Goal: Transaction & Acquisition: Purchase product/service

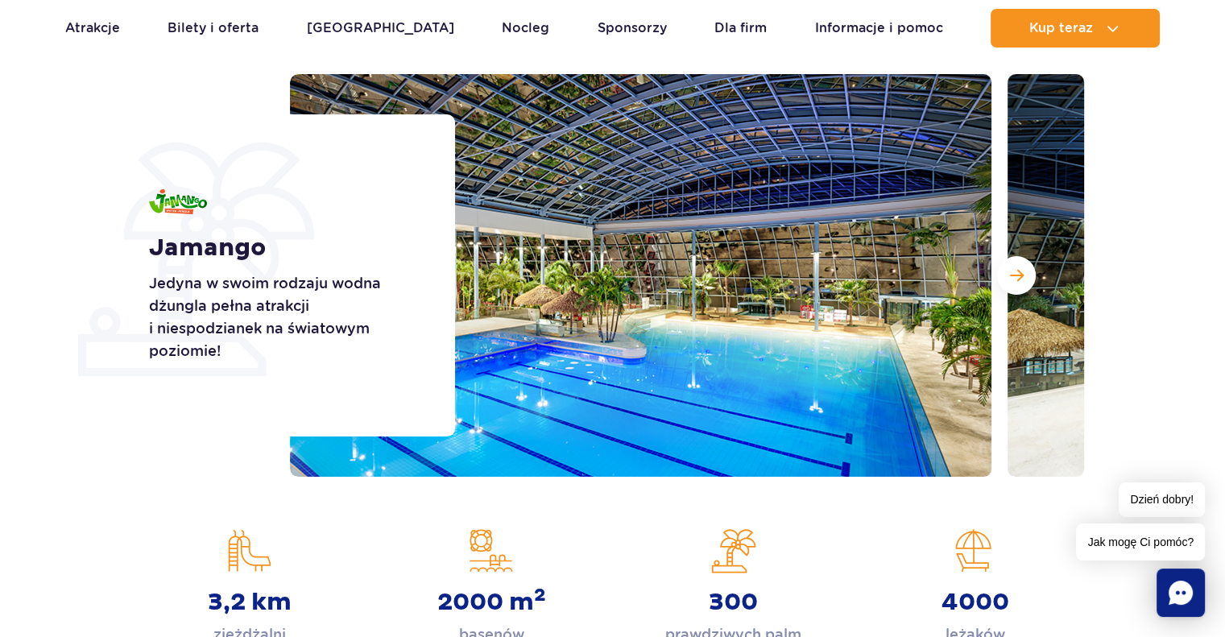
scroll to position [161, 0]
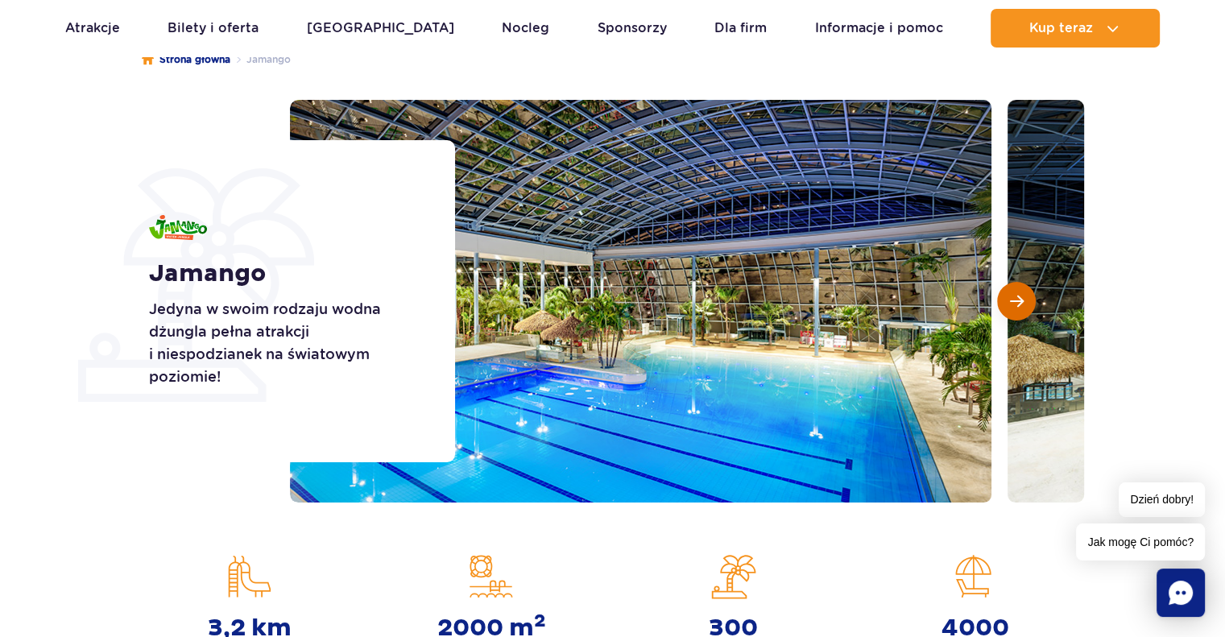
click at [1023, 299] on span "Następny slajd" at bounding box center [1017, 301] width 14 height 14
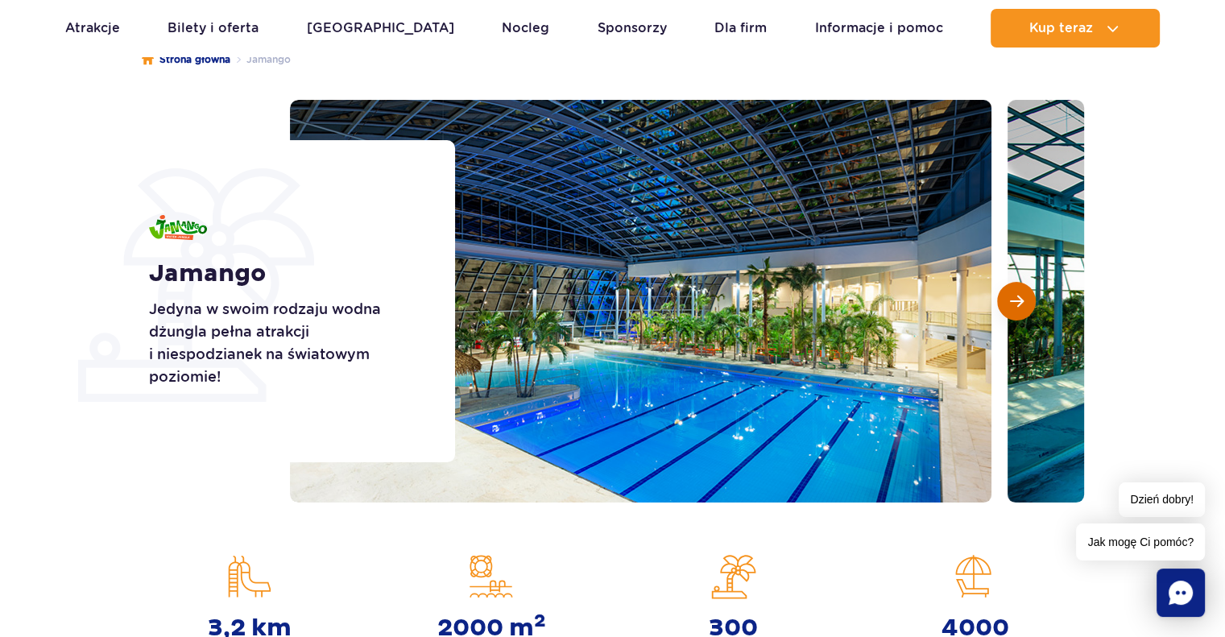
click at [1023, 299] on span "Następny slajd" at bounding box center [1017, 301] width 14 height 14
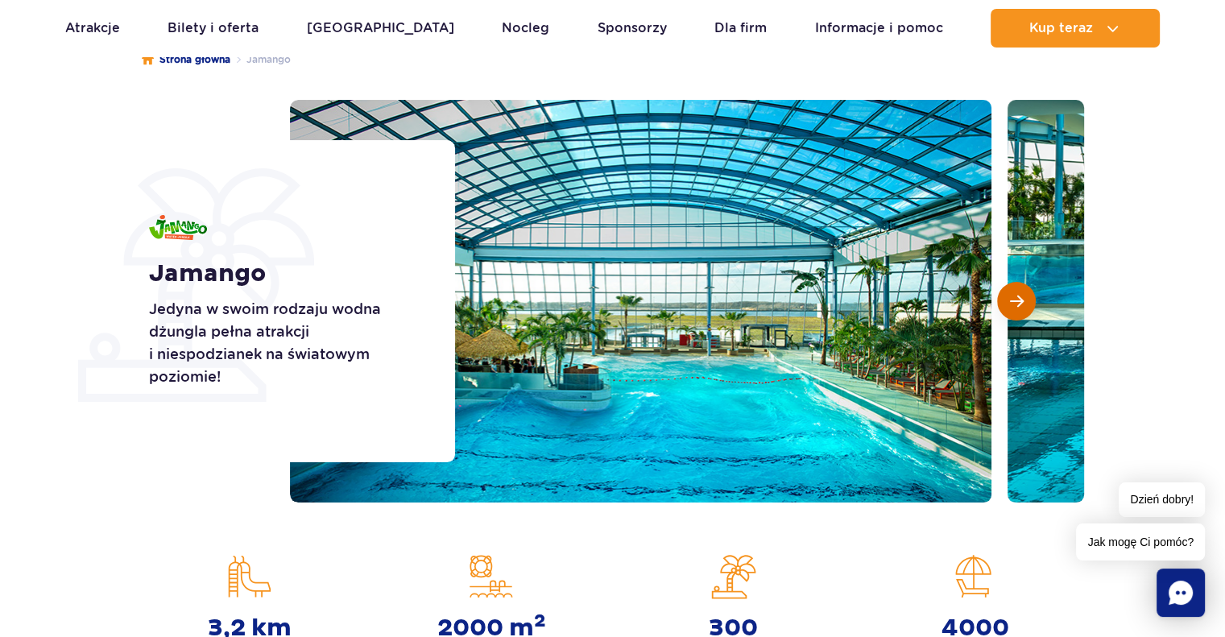
click at [1023, 299] on span "Następny slajd" at bounding box center [1017, 301] width 14 height 14
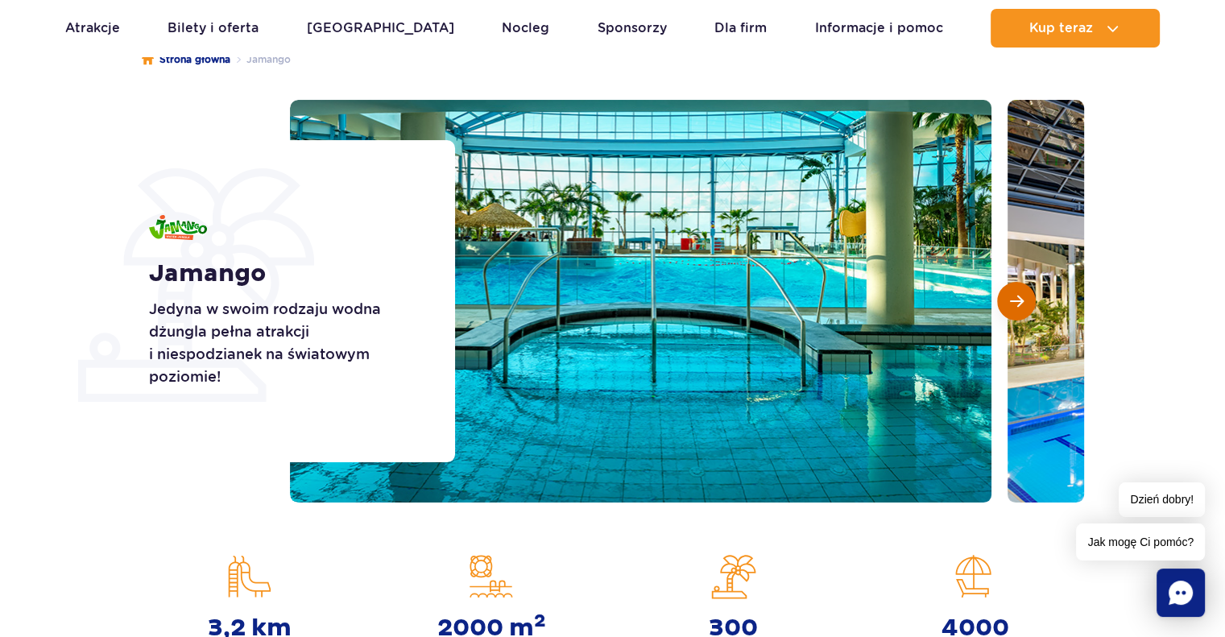
click at [1023, 299] on span "Następny slajd" at bounding box center [1017, 301] width 14 height 14
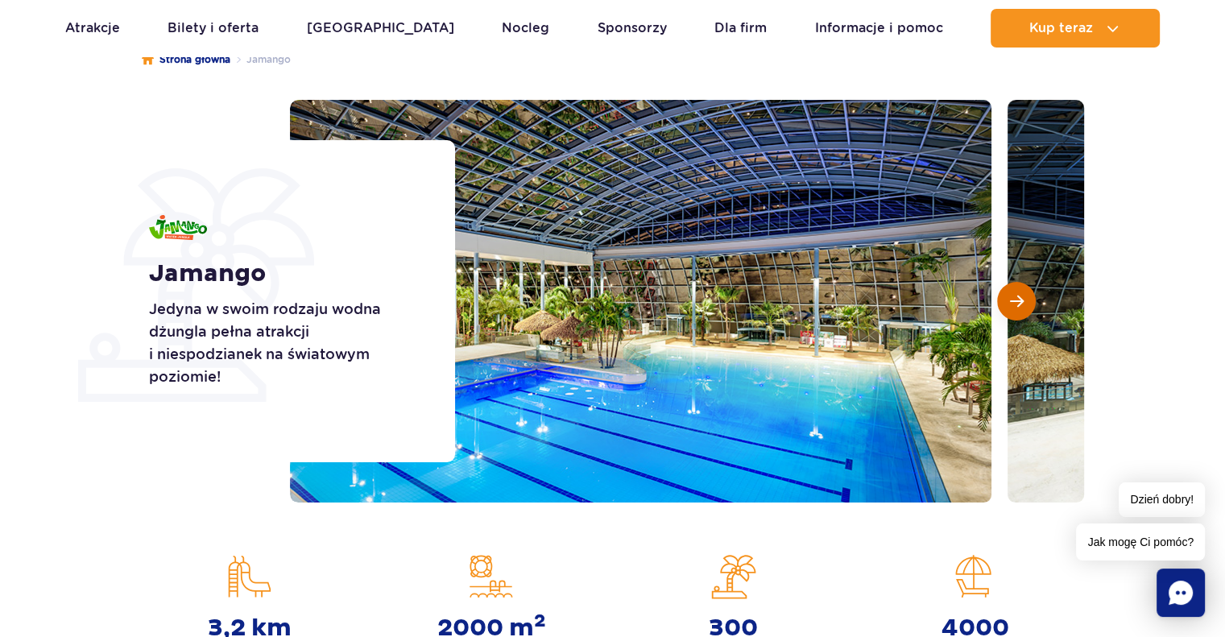
click at [1023, 299] on span "Następny slajd" at bounding box center [1017, 301] width 14 height 14
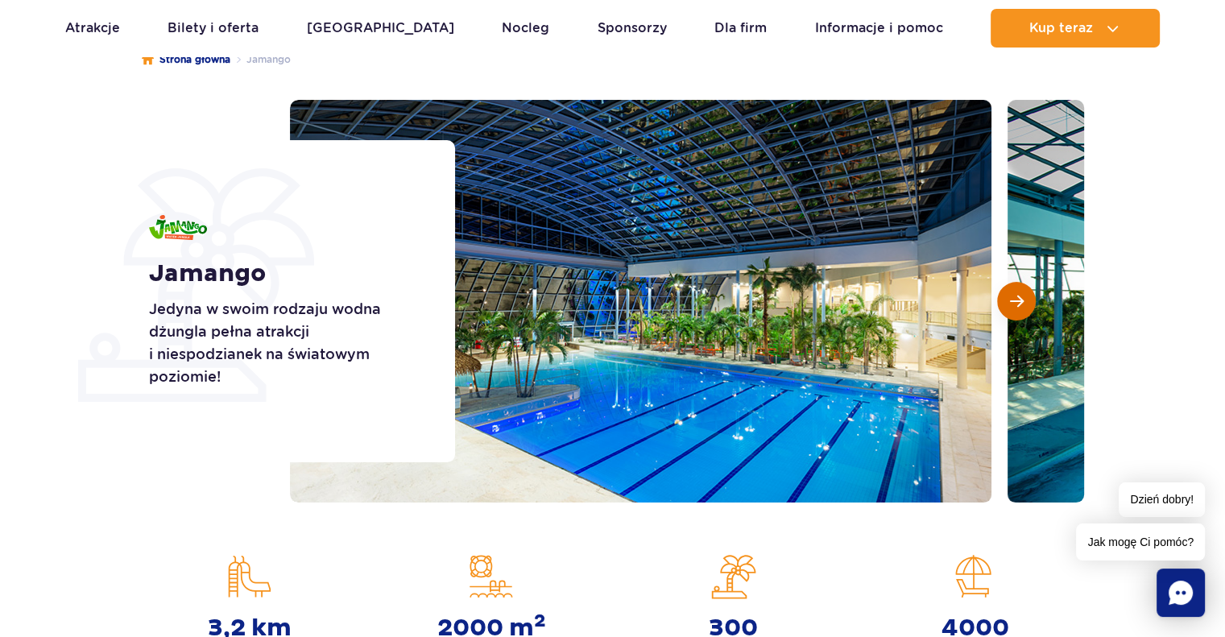
click at [1023, 299] on span "Następny slajd" at bounding box center [1017, 301] width 14 height 14
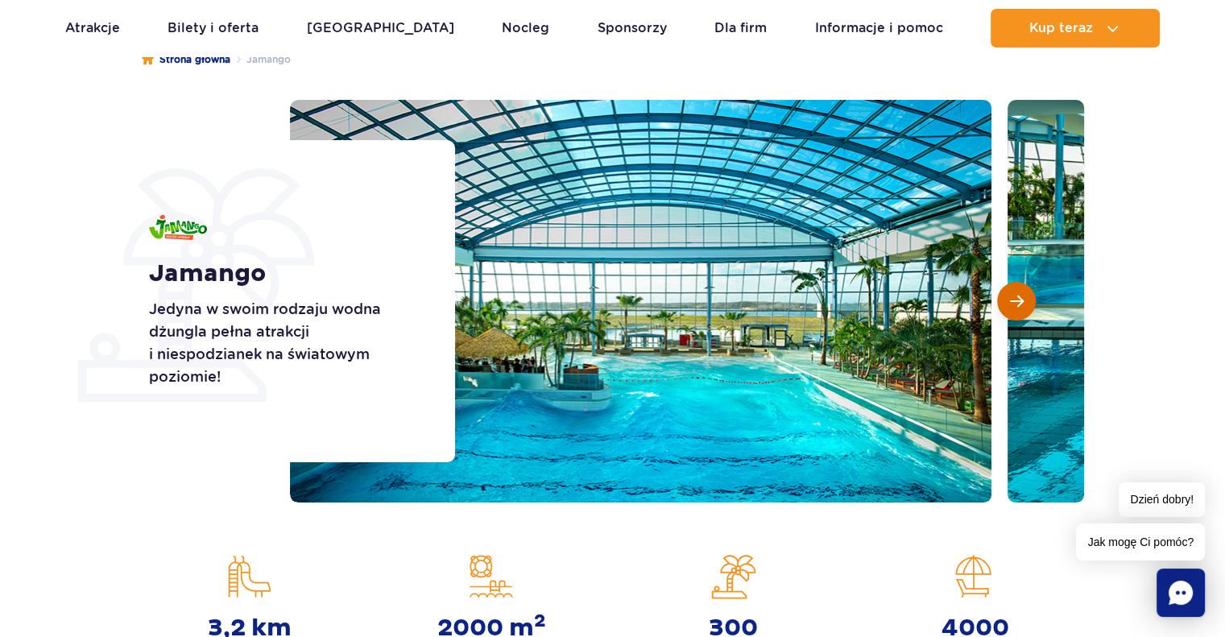
click at [1023, 299] on span "Następny slajd" at bounding box center [1017, 301] width 14 height 14
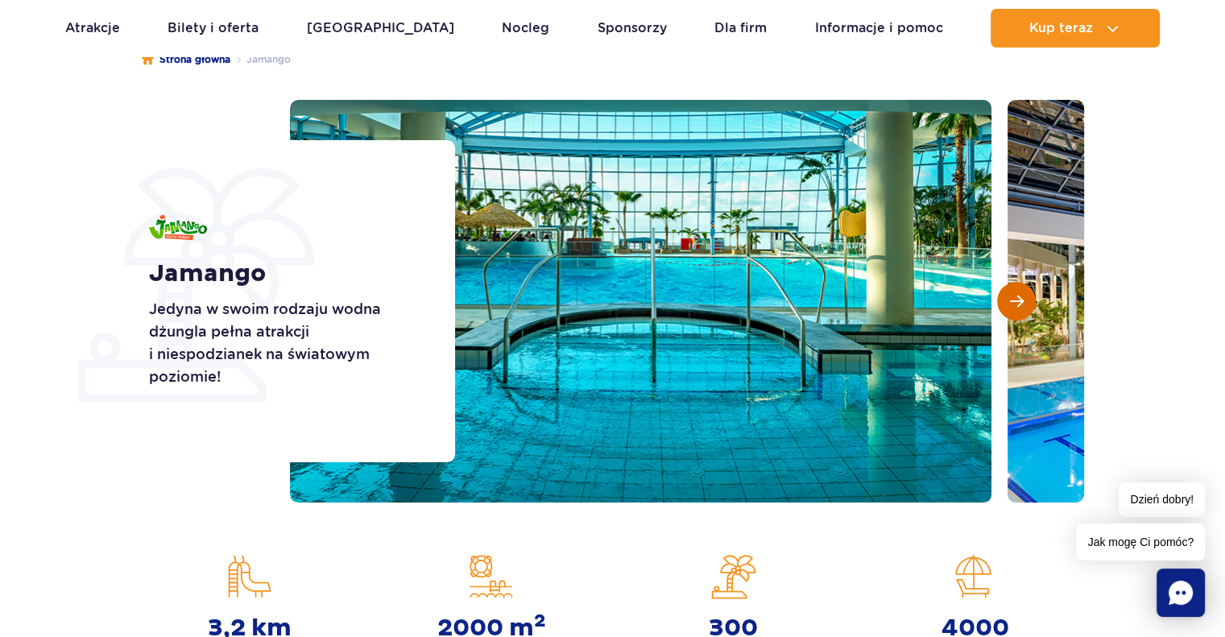
click at [1023, 299] on span "Następny slajd" at bounding box center [1017, 301] width 14 height 14
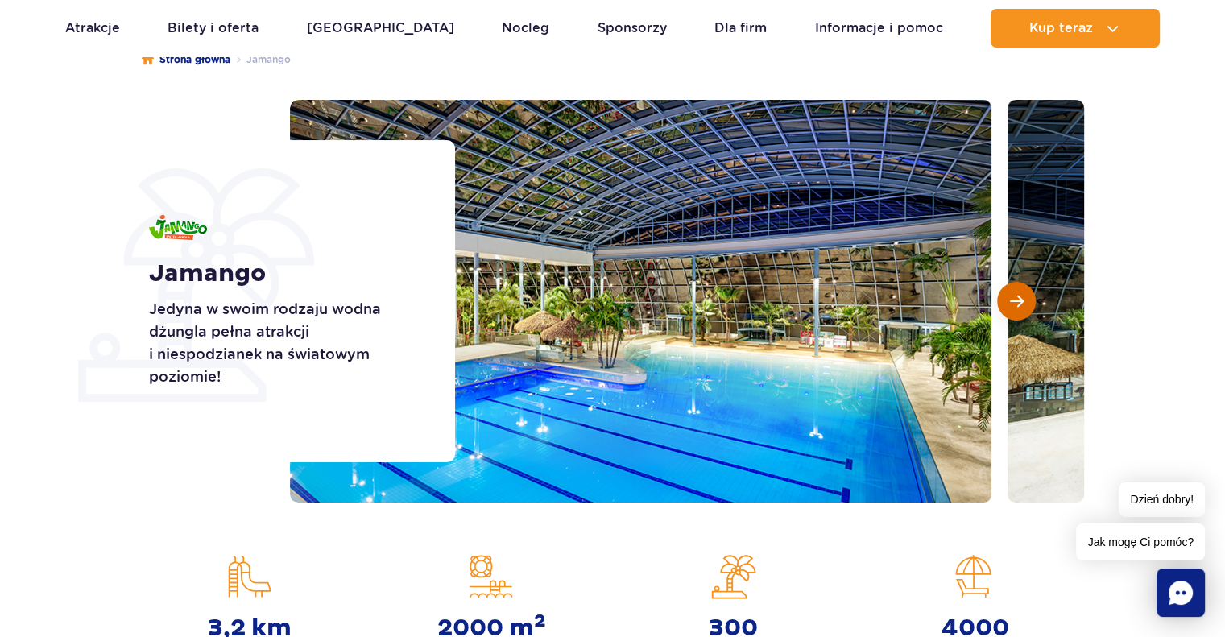
click at [1023, 299] on span "Następny slajd" at bounding box center [1017, 301] width 14 height 14
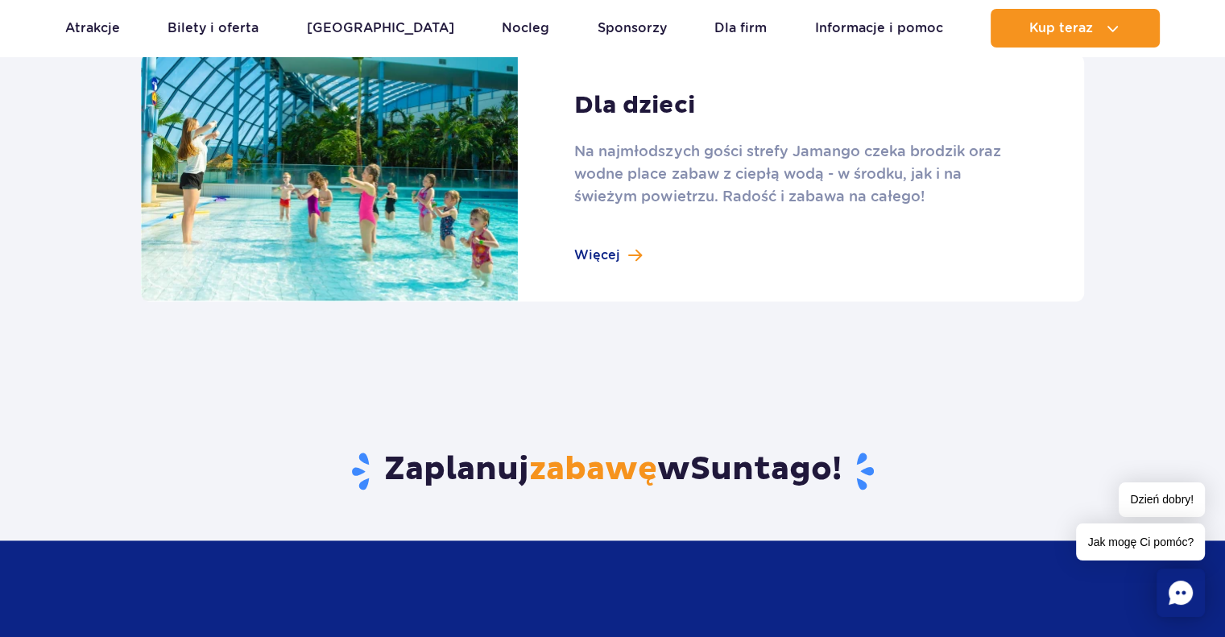
scroll to position [2094, 0]
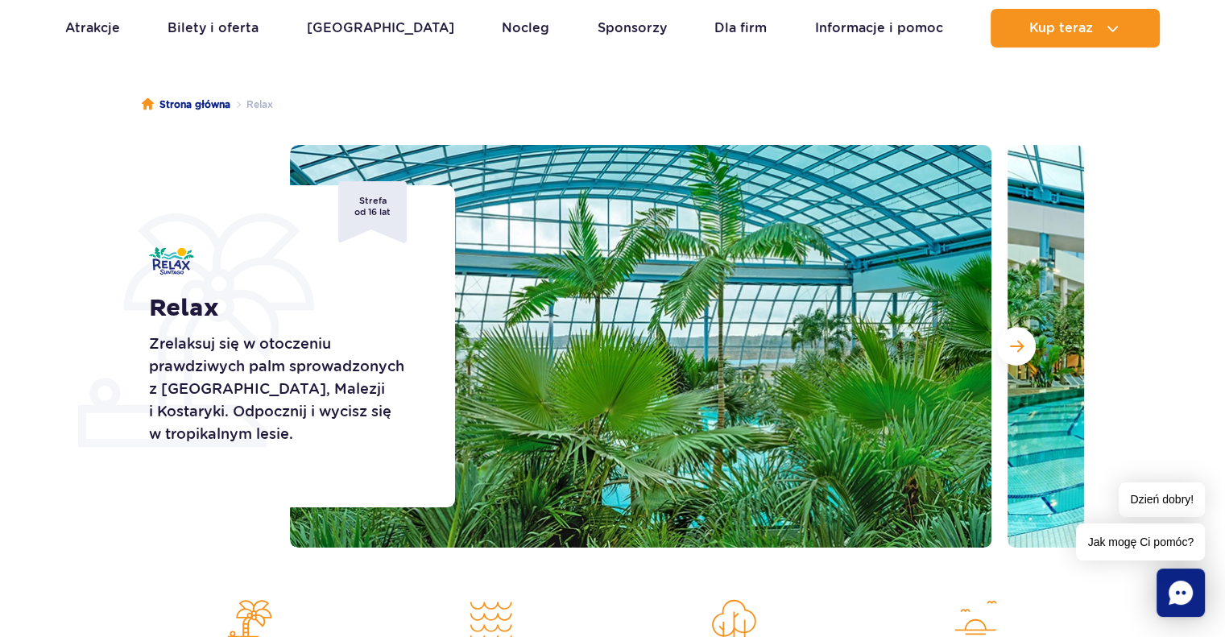
scroll to position [161, 0]
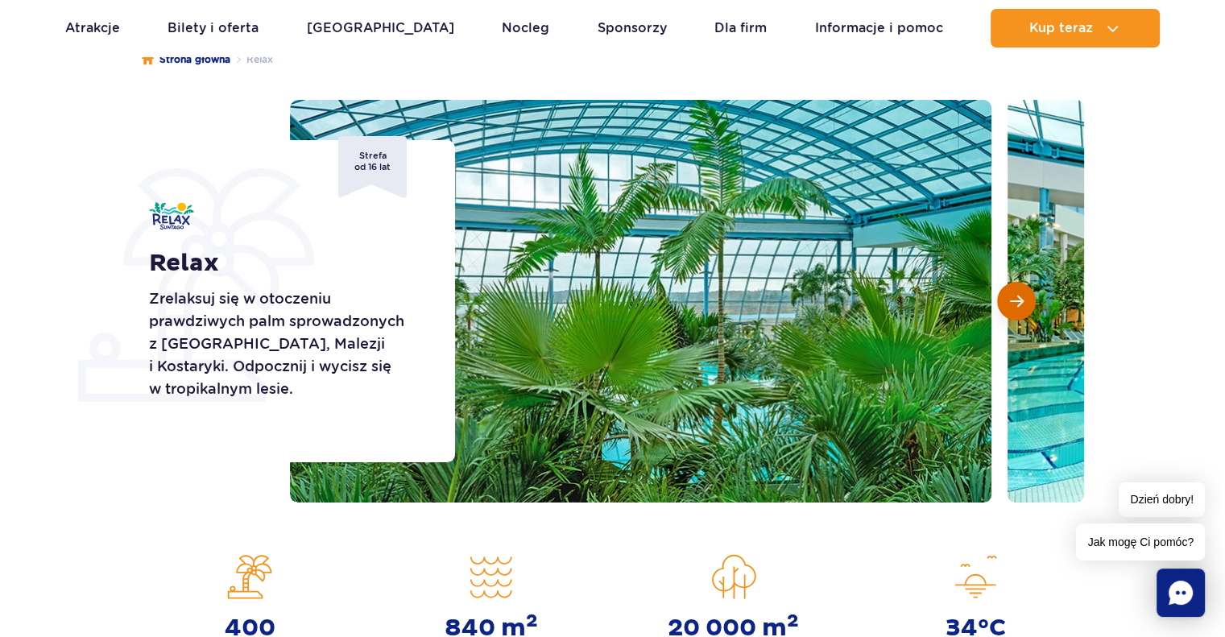
click at [1012, 299] on span "Następny slajd" at bounding box center [1017, 301] width 14 height 14
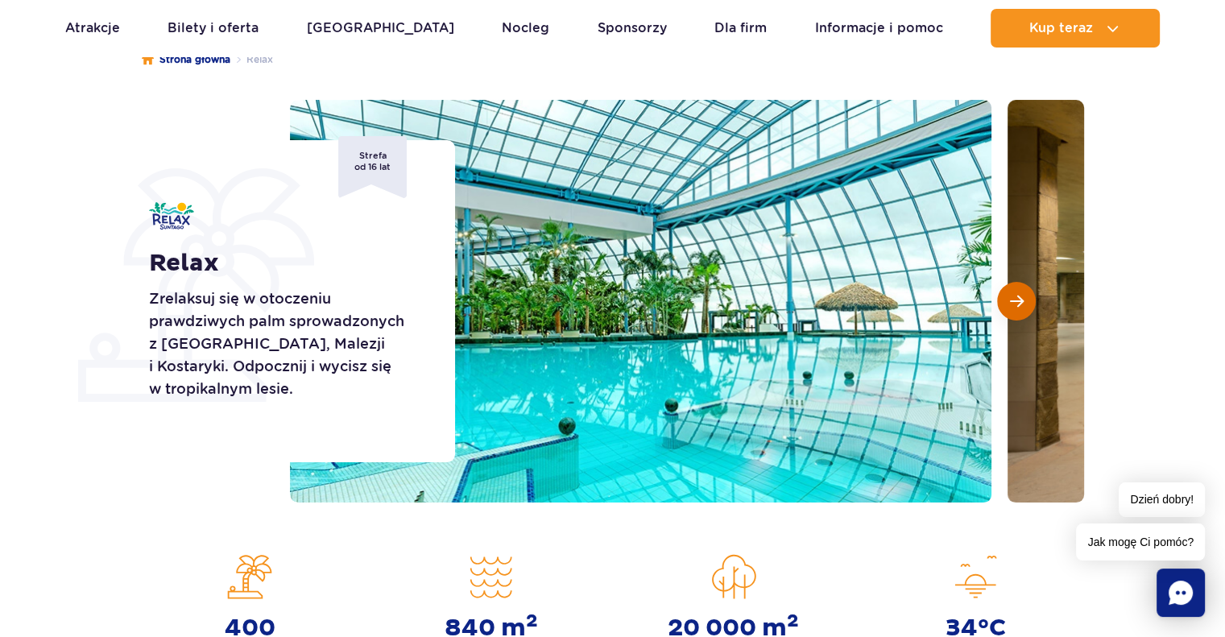
click at [1012, 299] on span "Następny slajd" at bounding box center [1017, 301] width 14 height 14
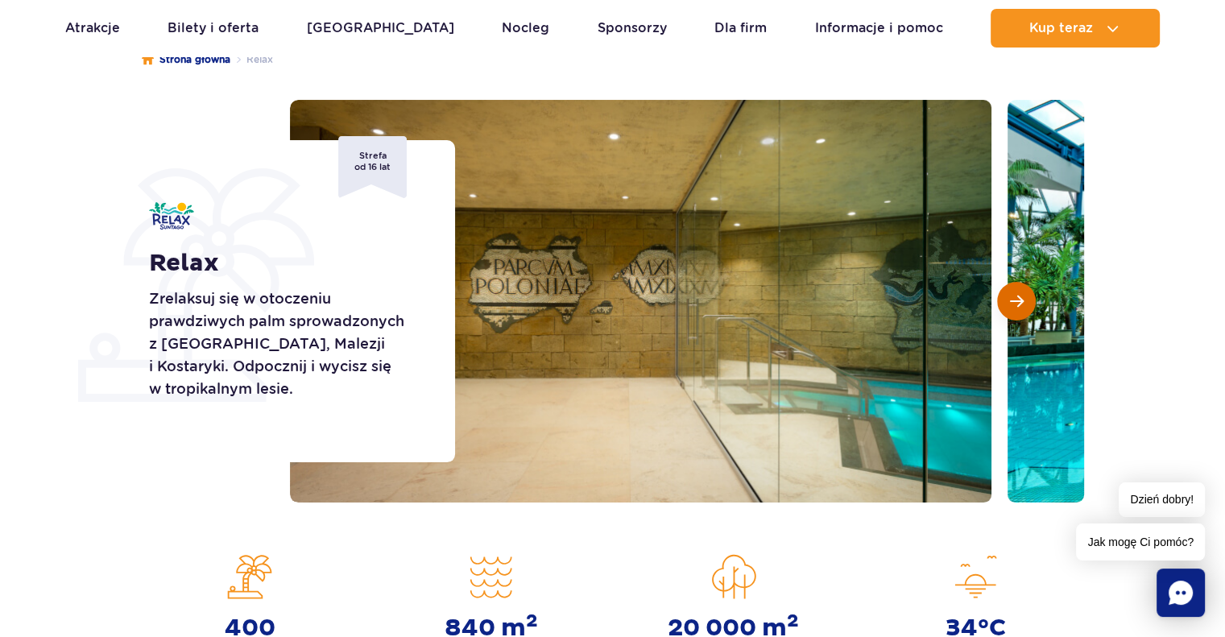
click at [1012, 299] on span "Następny slajd" at bounding box center [1017, 301] width 14 height 14
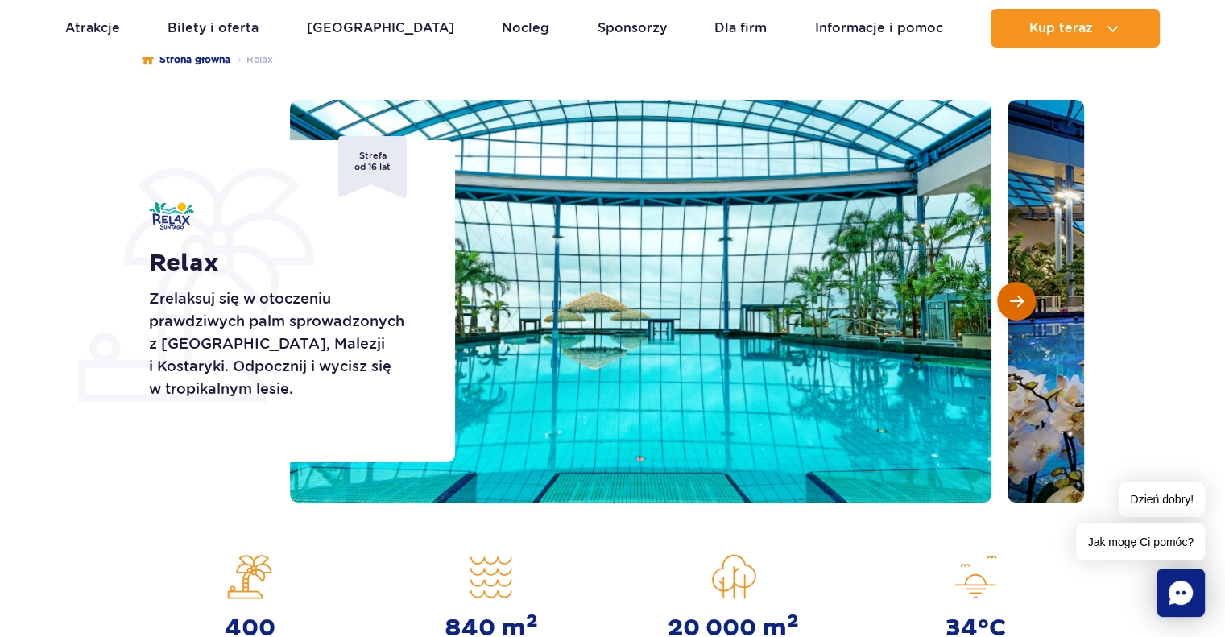
click at [1012, 299] on span "Następny slajd" at bounding box center [1017, 301] width 14 height 14
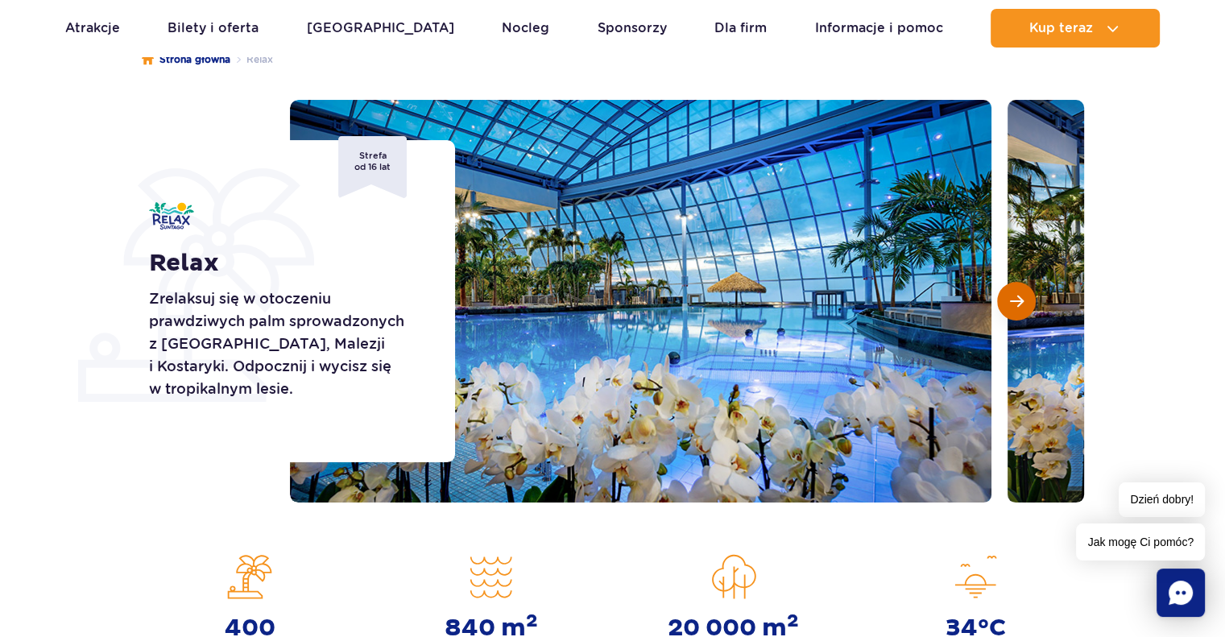
click at [1012, 299] on span "Następny slajd" at bounding box center [1017, 301] width 14 height 14
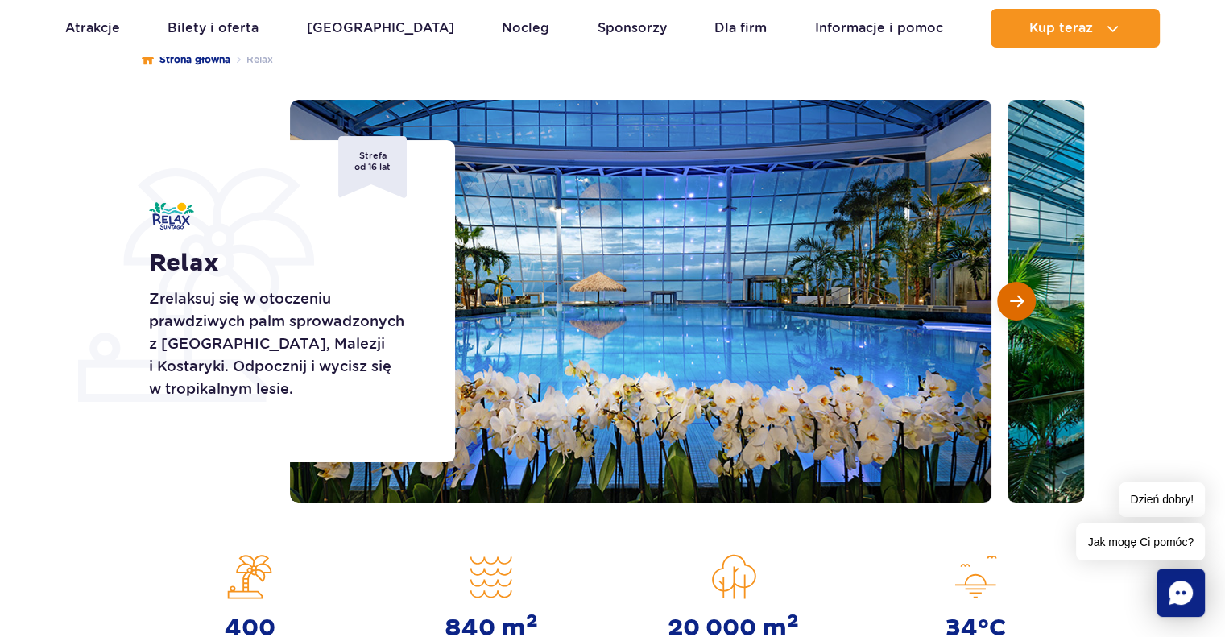
click at [1012, 299] on span "Następny slajd" at bounding box center [1017, 301] width 14 height 14
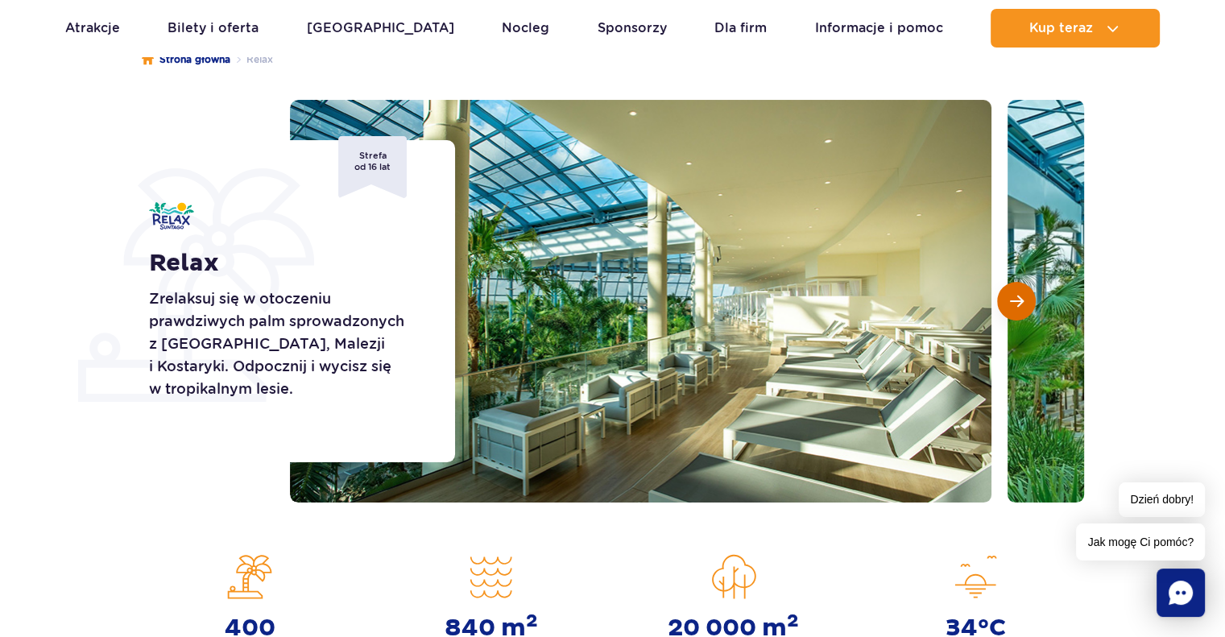
click at [1013, 299] on span "Następny slajd" at bounding box center [1017, 301] width 14 height 14
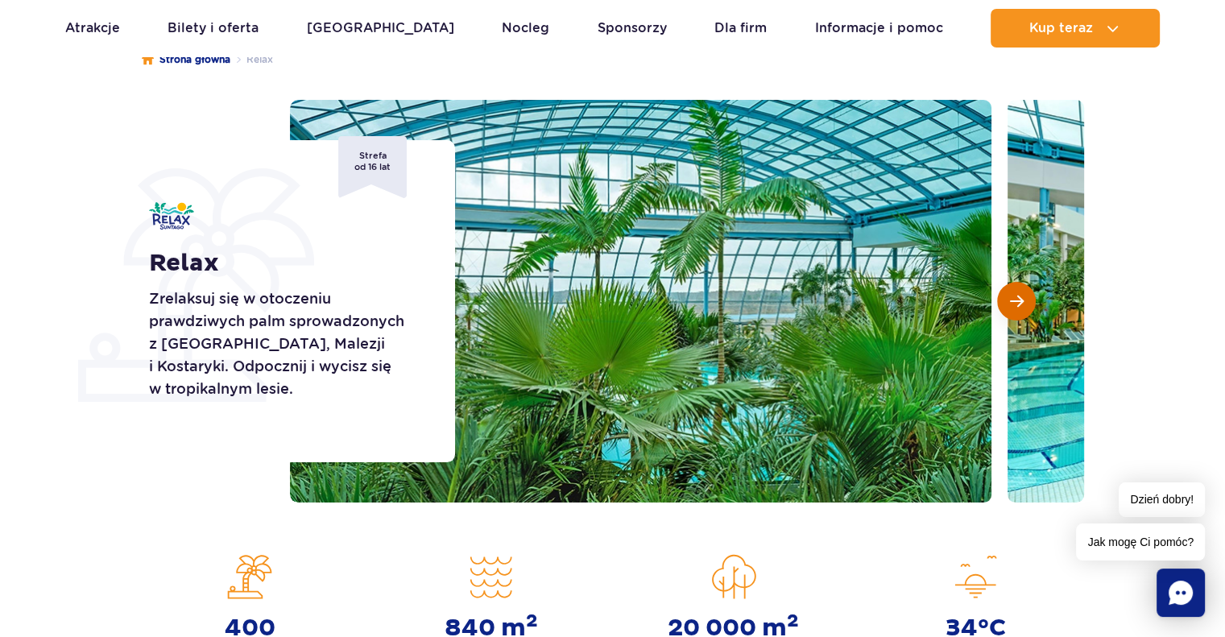
click at [1013, 299] on span "Następny slajd" at bounding box center [1017, 301] width 14 height 14
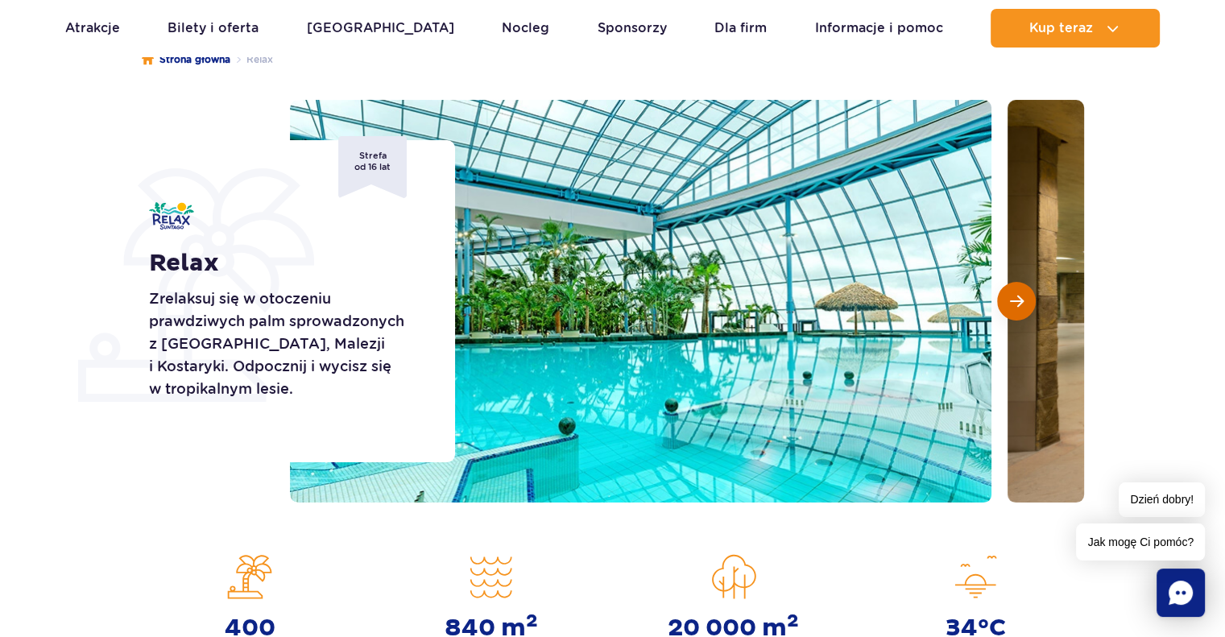
click at [1013, 299] on span "Następny slajd" at bounding box center [1017, 301] width 14 height 14
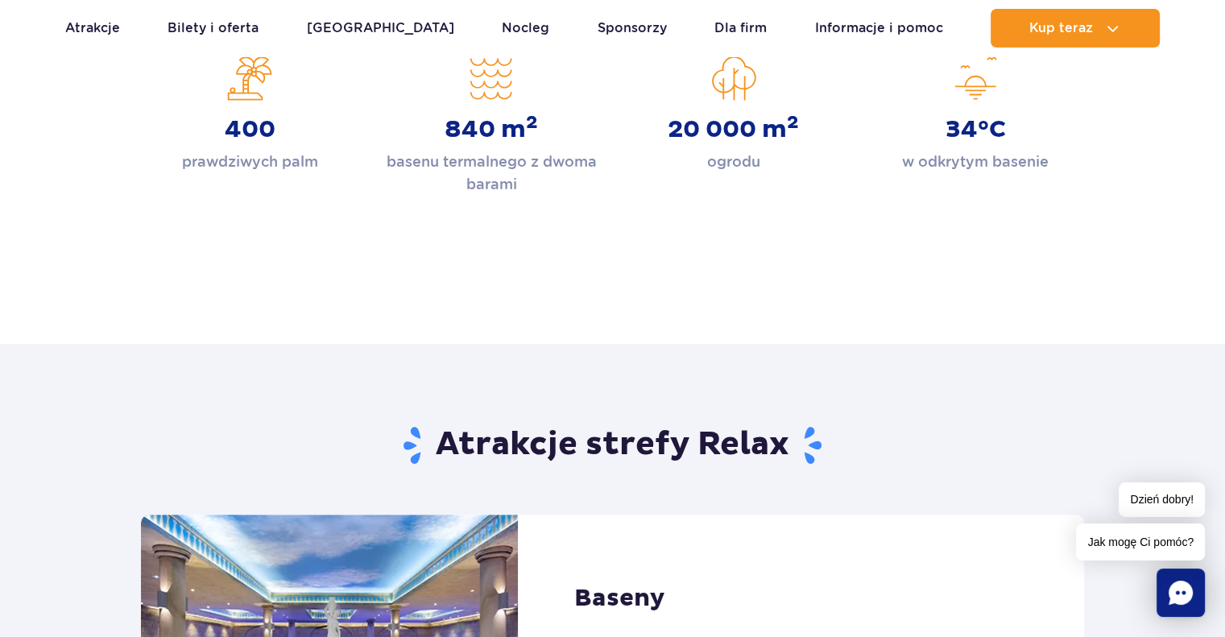
scroll to position [483, 0]
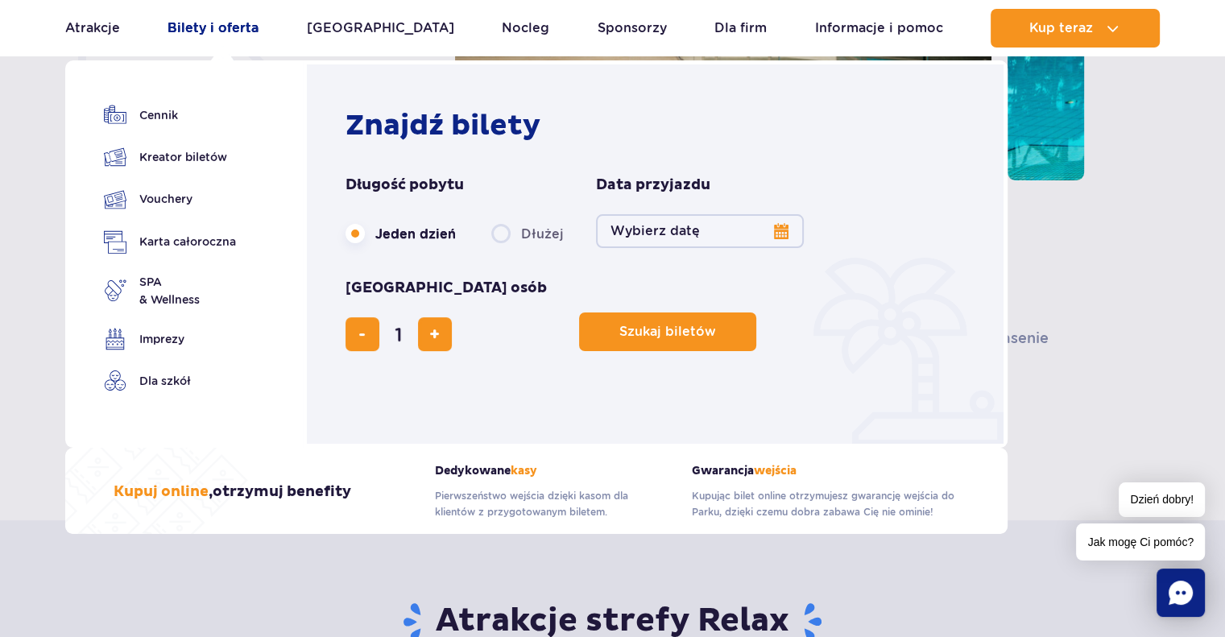
click at [202, 24] on link "Bilety i oferta" at bounding box center [213, 28] width 91 height 39
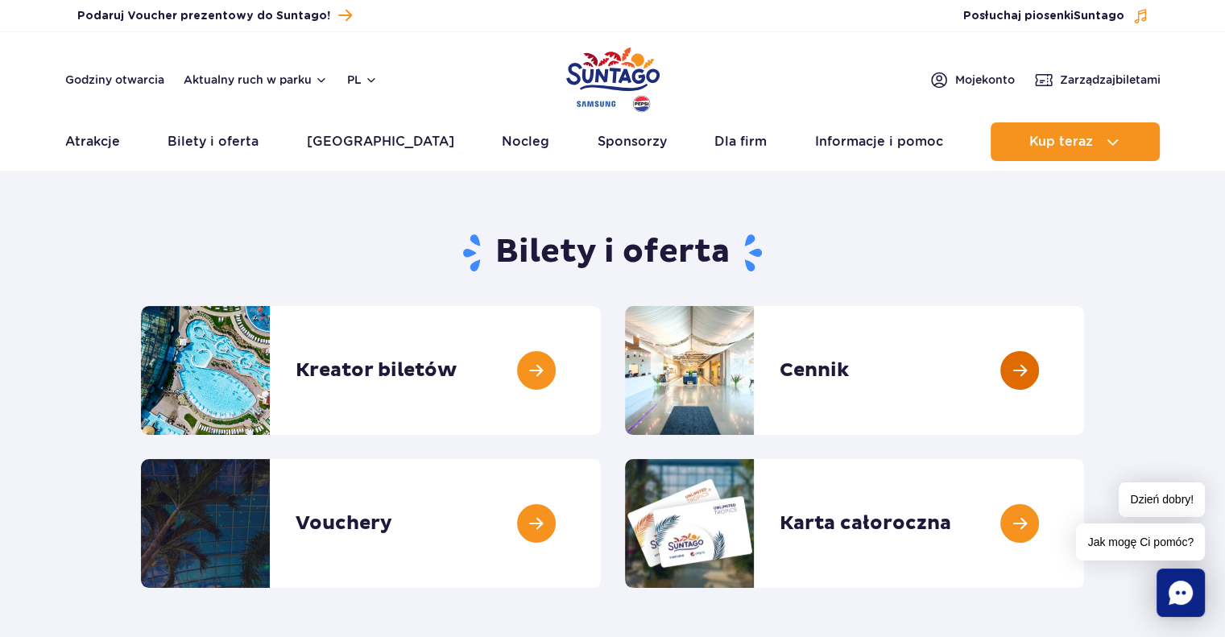
click at [1084, 366] on link at bounding box center [1084, 370] width 0 height 129
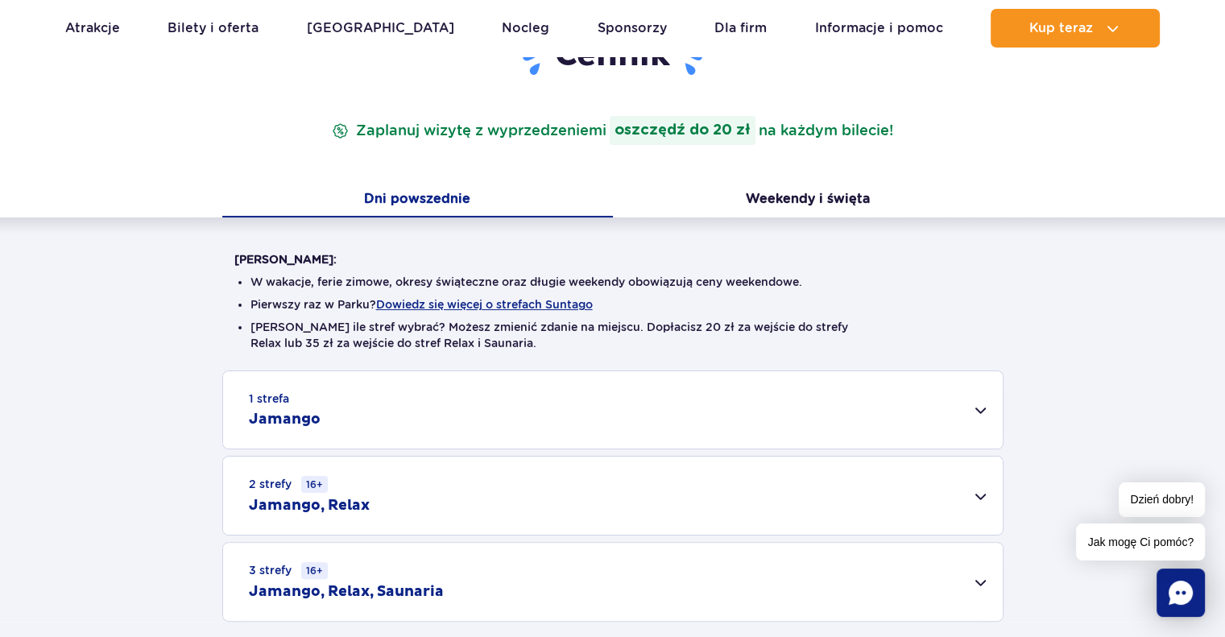
scroll to position [322, 0]
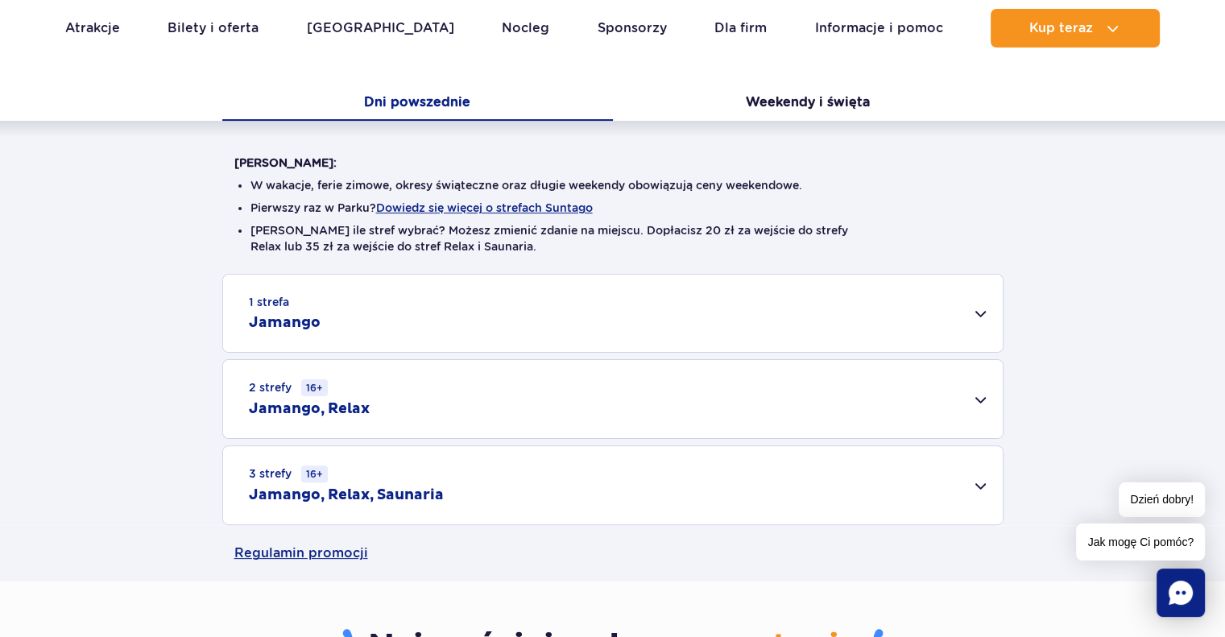
click at [977, 326] on div "1 strefa Jamango" at bounding box center [613, 313] width 780 height 77
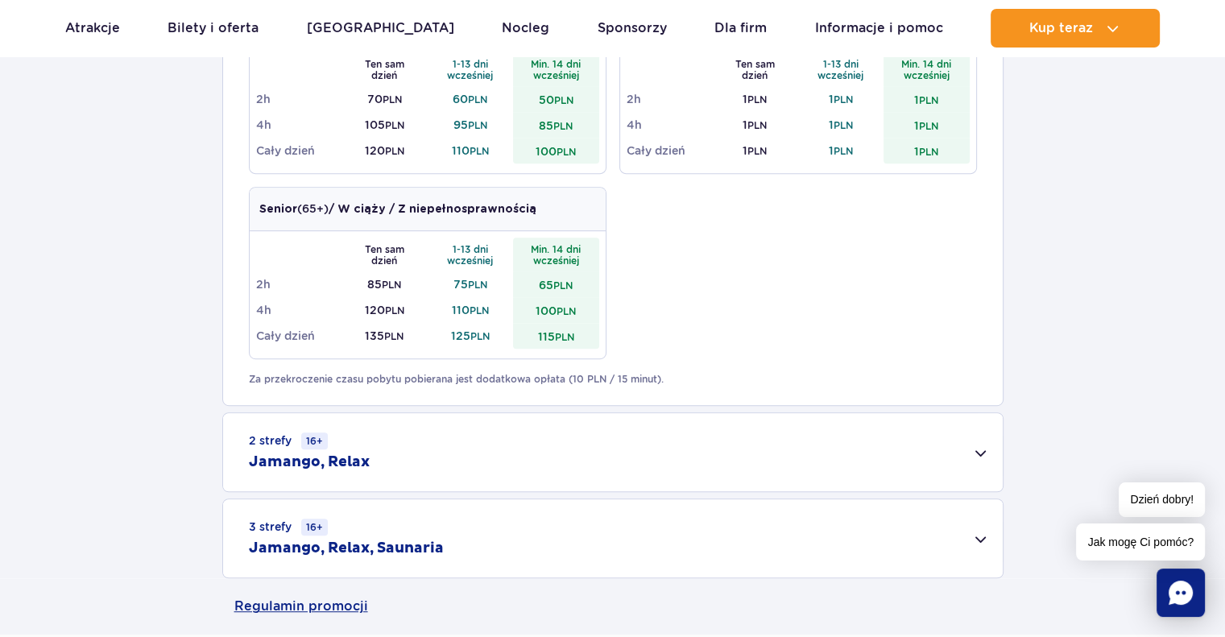
scroll to position [886, 0]
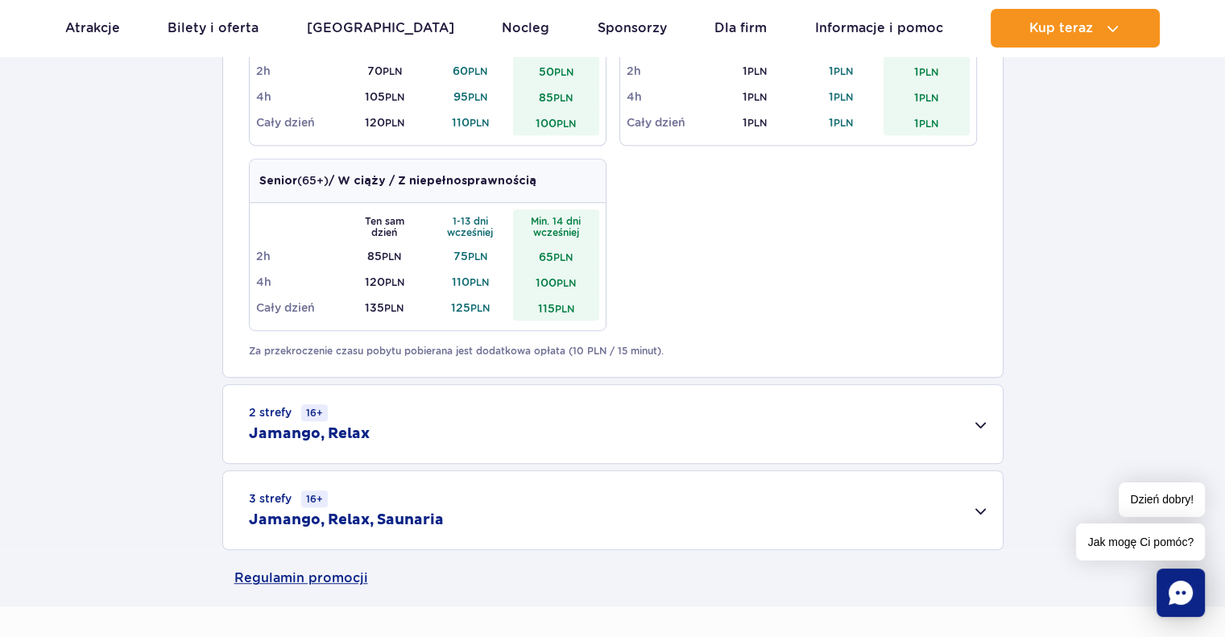
click at [983, 413] on div "2 strefy 16+ Jamango, Relax" at bounding box center [613, 424] width 780 height 78
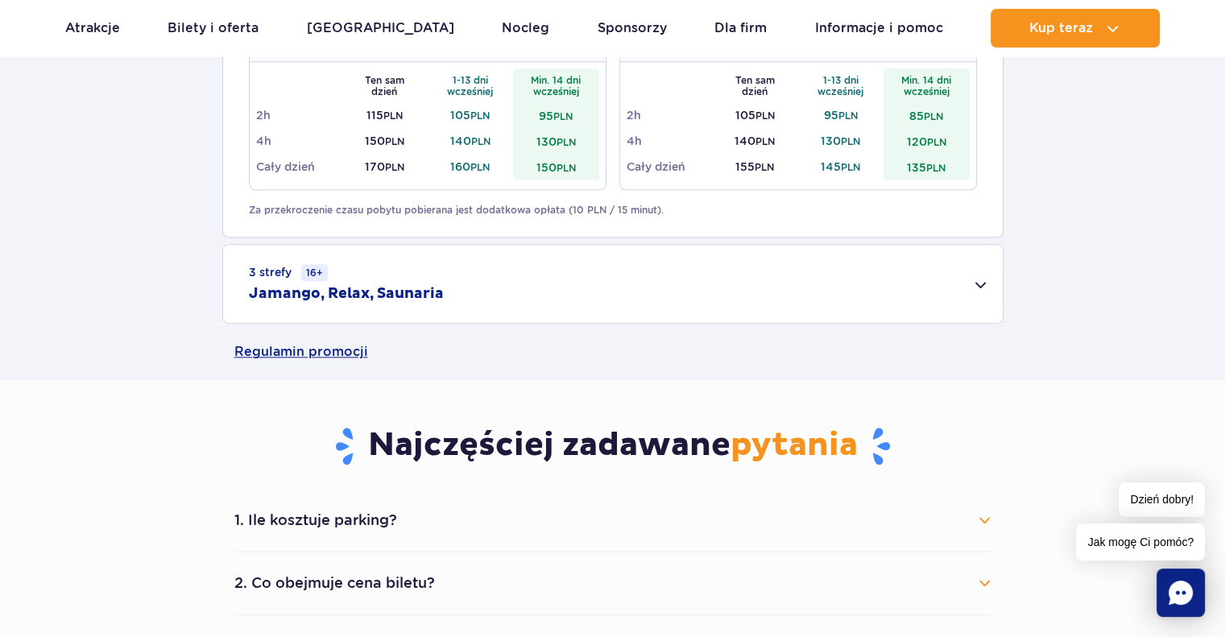
scroll to position [1369, 0]
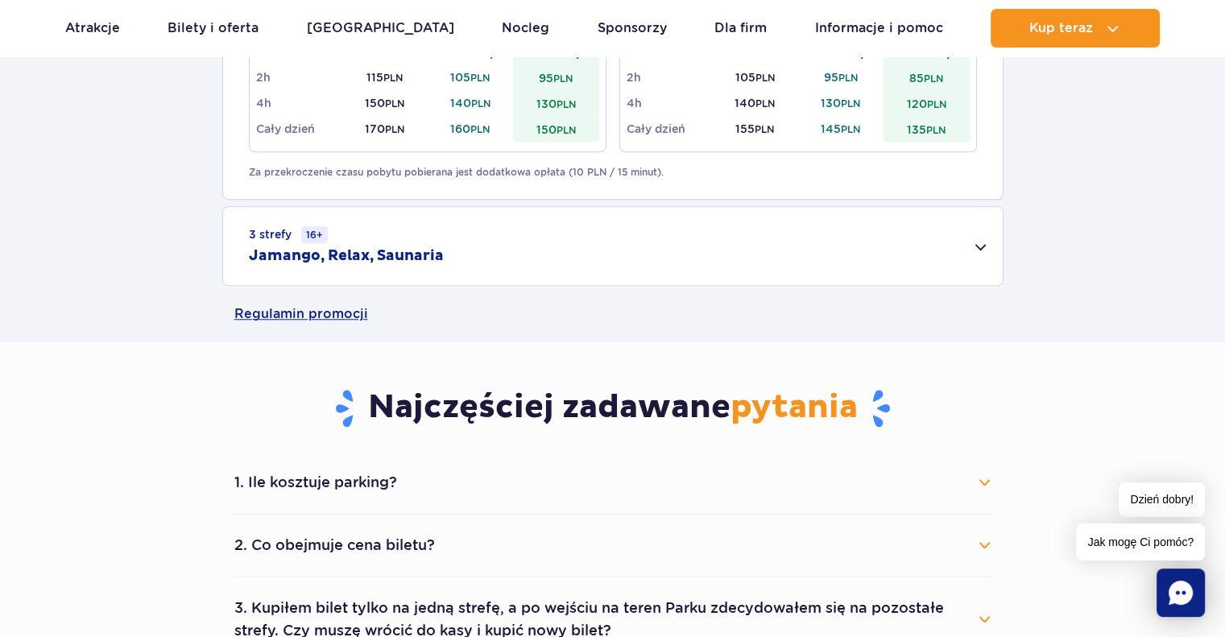
click at [975, 249] on div "3 strefy 16+ Jamango, Relax, Saunaria" at bounding box center [613, 246] width 780 height 78
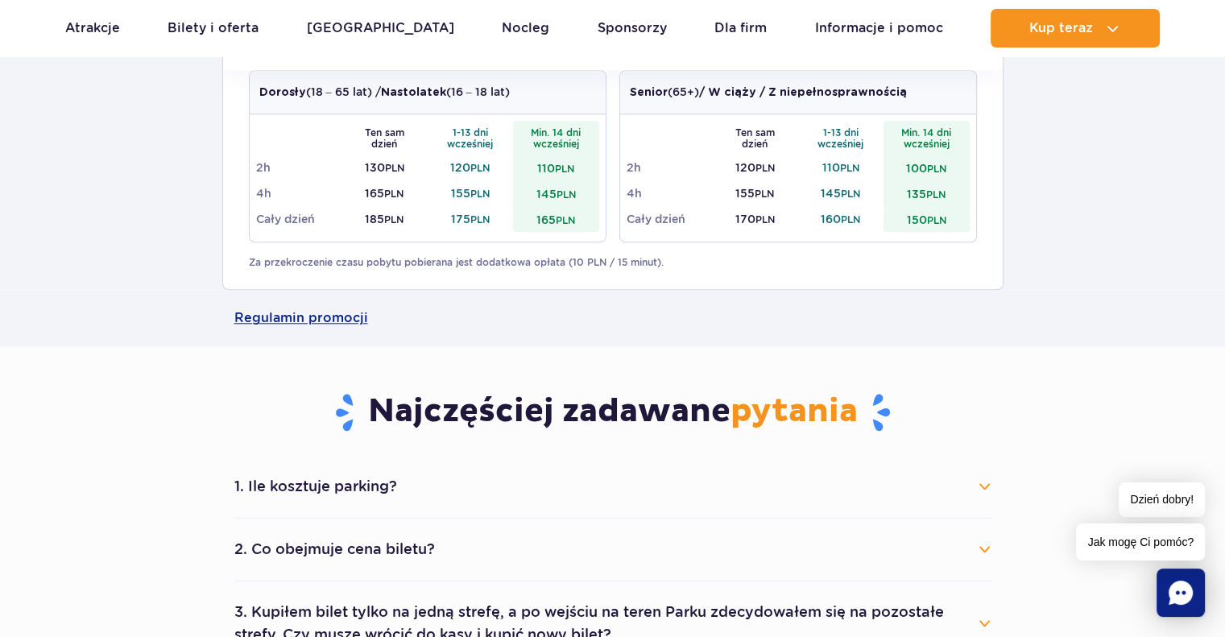
scroll to position [1691, 0]
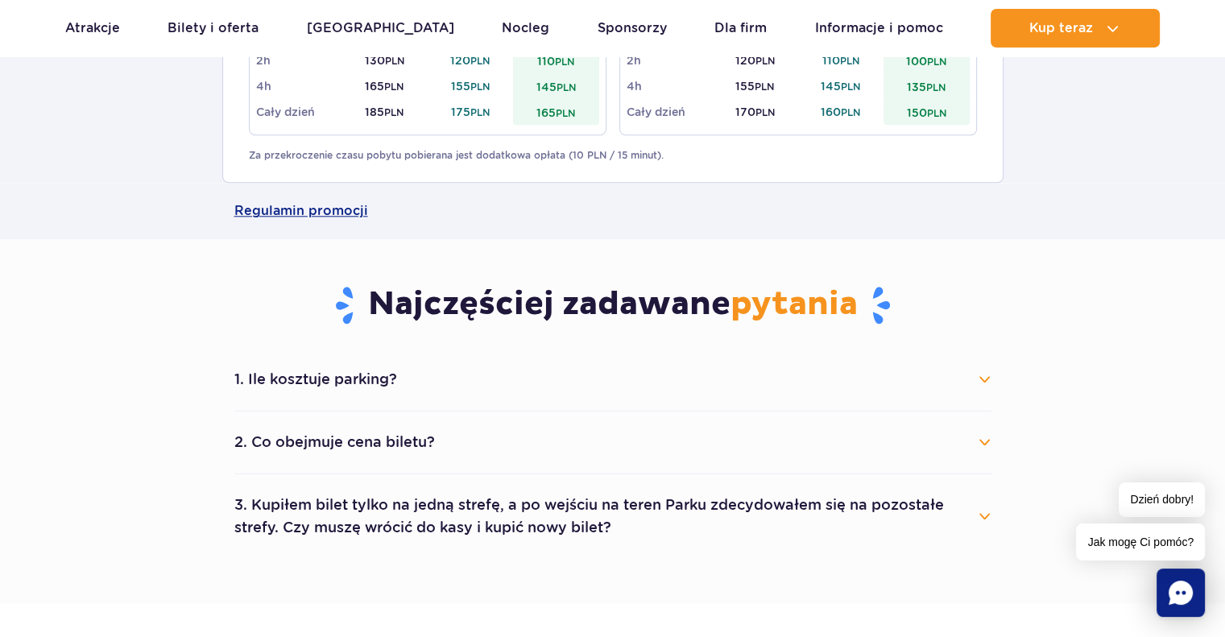
click at [986, 379] on button "1. Ile kosztuje parking?" at bounding box center [612, 379] width 757 height 35
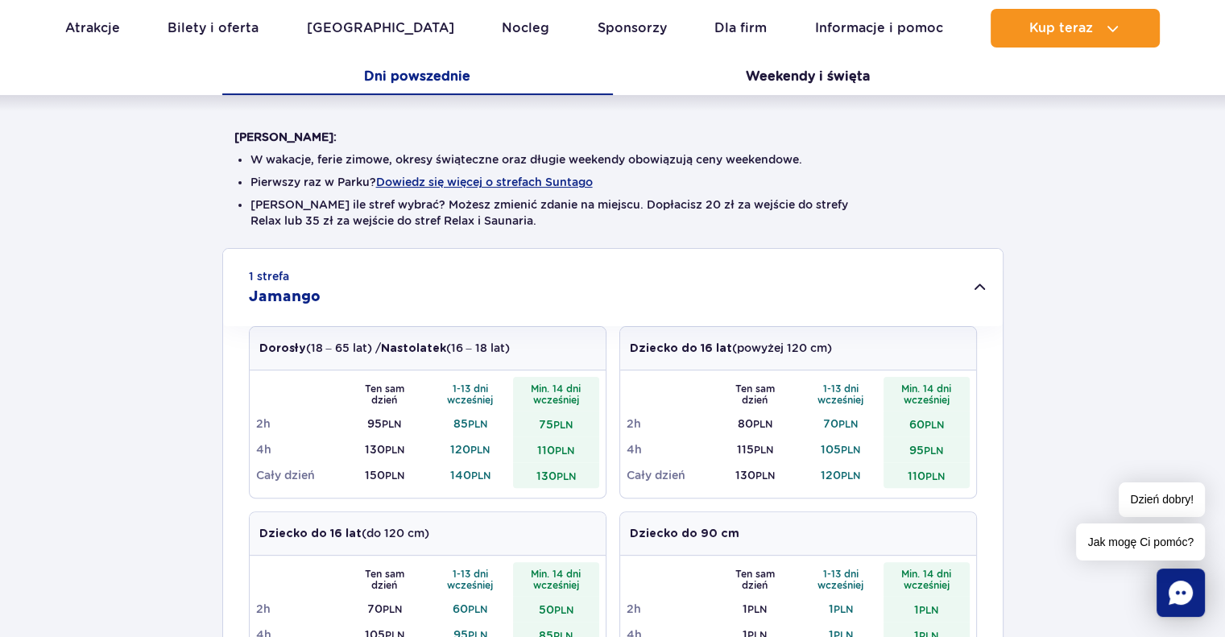
scroll to position [322, 0]
